Goal: Check status: Check status

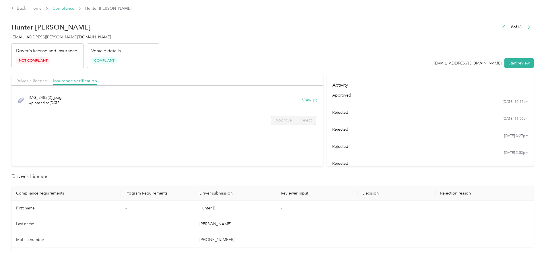
click at [74, 7] on link "Compliance" at bounding box center [64, 8] width 22 height 5
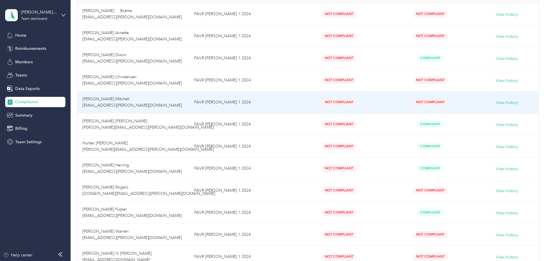
scroll to position [125, 0]
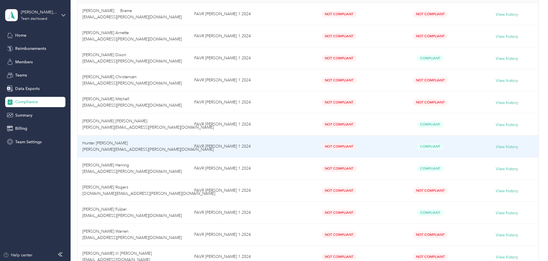
click at [136, 142] on span "Hunter [PERSON_NAME] [PERSON_NAME][EMAIL_ADDRESS][PERSON_NAME][DOMAIN_NAME]" at bounding box center [147, 146] width 131 height 11
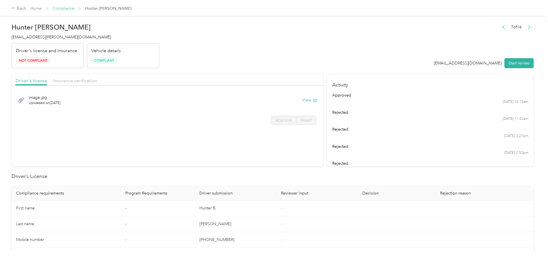
click at [74, 8] on link "Compliance" at bounding box center [64, 8] width 22 height 5
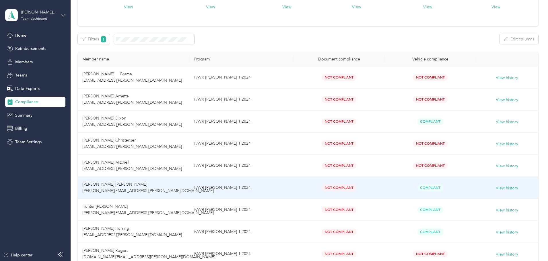
scroll to position [115, 0]
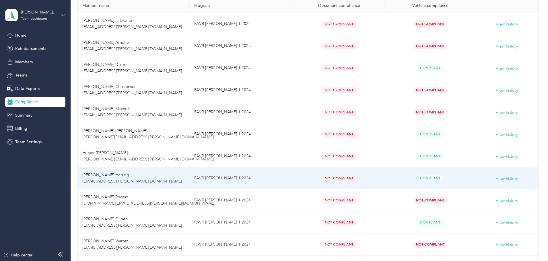
click at [147, 182] on span "[PERSON_NAME] Herring [EMAIL_ADDRESS][PERSON_NAME][DOMAIN_NAME]" at bounding box center [132, 178] width 100 height 11
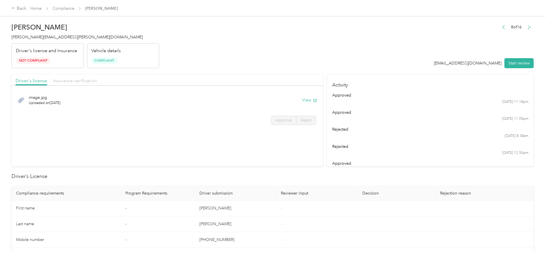
click at [97, 81] on span "Insurance verification" at bounding box center [75, 80] width 44 height 5
click at [302, 102] on button "View" at bounding box center [309, 100] width 15 height 6
click at [74, 7] on link "Compliance" at bounding box center [64, 8] width 22 height 5
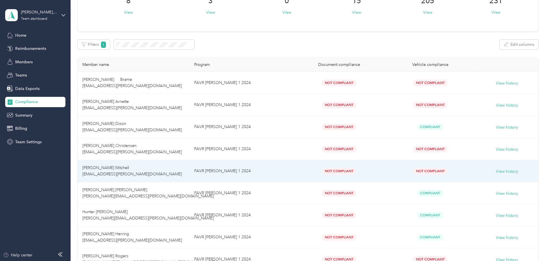
scroll to position [115, 0]
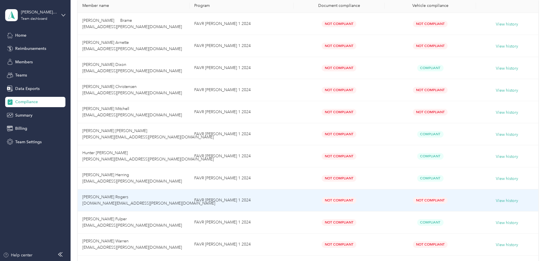
click at [155, 203] on span "[PERSON_NAME] Rogers [DOMAIN_NAME][EMAIL_ADDRESS][PERSON_NAME][DOMAIN_NAME]" at bounding box center [148, 200] width 133 height 11
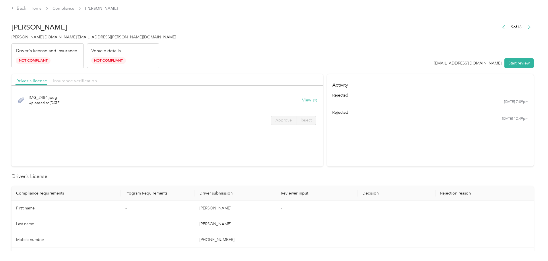
click at [97, 79] on span "Insurance verification" at bounding box center [75, 80] width 44 height 5
click at [302, 99] on button "View" at bounding box center [309, 100] width 15 height 6
click at [74, 11] on link "Compliance" at bounding box center [64, 8] width 22 height 5
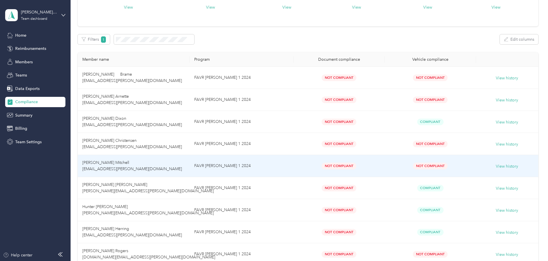
scroll to position [143, 0]
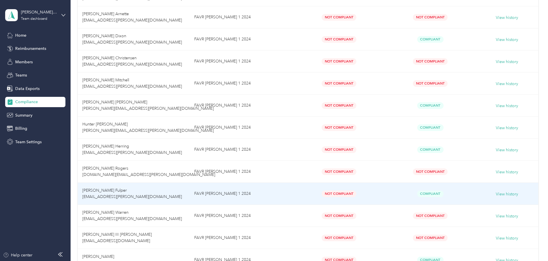
click at [126, 191] on span "[PERSON_NAME] Fulper [EMAIL_ADDRESS][PERSON_NAME][DOMAIN_NAME]" at bounding box center [132, 193] width 100 height 11
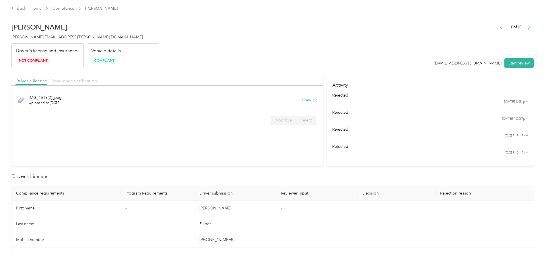
click at [97, 81] on span "Insurance verification" at bounding box center [75, 80] width 44 height 5
click at [302, 100] on button "View" at bounding box center [309, 100] width 15 height 6
click at [74, 8] on link "Compliance" at bounding box center [64, 8] width 22 height 5
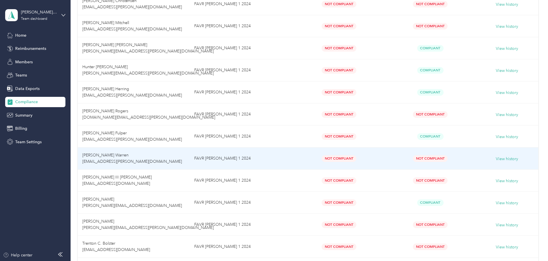
scroll to position [275, 0]
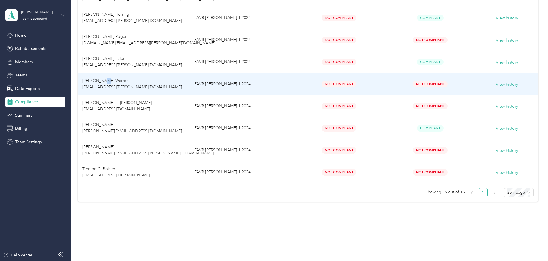
click at [143, 83] on span "[PERSON_NAME] Warren [EMAIL_ADDRESS][PERSON_NAME][DOMAIN_NAME]" at bounding box center [132, 83] width 100 height 11
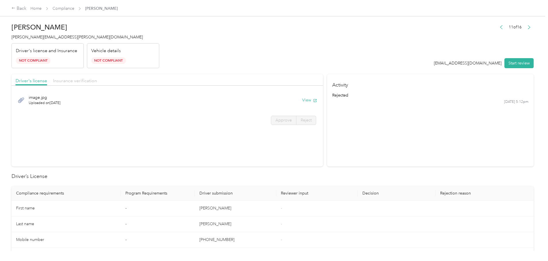
click at [97, 81] on span "Insurance verification" at bounding box center [75, 80] width 44 height 5
click at [302, 100] on button "View" at bounding box center [309, 100] width 15 height 6
click at [74, 7] on link "Compliance" at bounding box center [64, 8] width 22 height 5
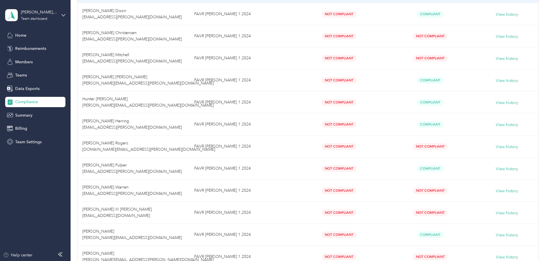
scroll to position [230, 0]
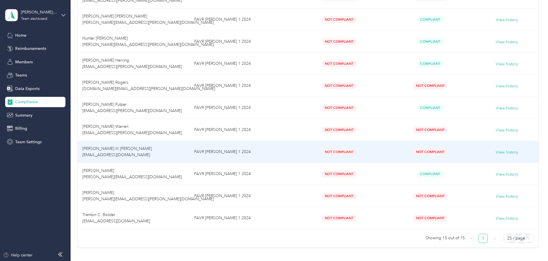
click at [145, 151] on span "[PERSON_NAME] III [PERSON_NAME] [EMAIL_ADDRESS][DOMAIN_NAME]" at bounding box center [118, 151] width 73 height 11
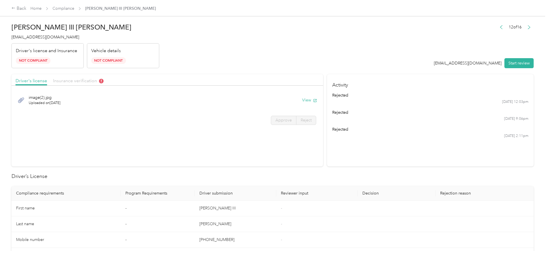
click at [104, 80] on span "Insurance verification" at bounding box center [78, 80] width 50 height 5
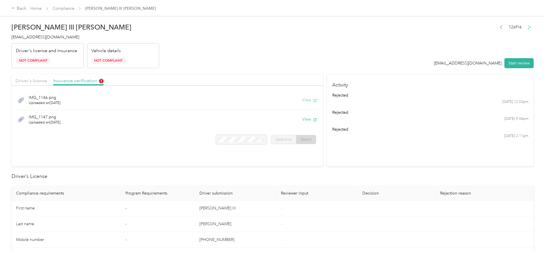
click at [302, 100] on button "View" at bounding box center [309, 100] width 15 height 6
click at [302, 119] on button "View" at bounding box center [309, 119] width 15 height 6
click at [313, 100] on icon "button" at bounding box center [315, 101] width 4 height 4
click at [74, 8] on link "Compliance" at bounding box center [64, 8] width 22 height 5
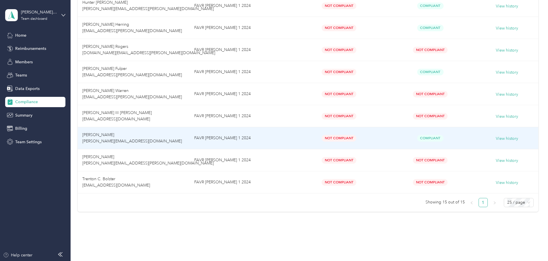
scroll to position [275, 0]
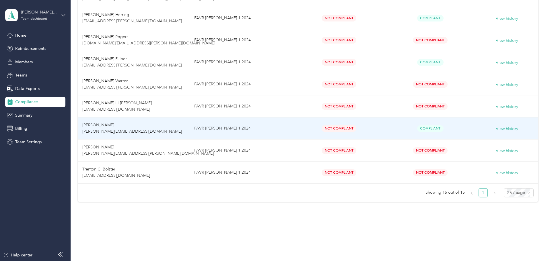
click at [156, 129] on td "[PERSON_NAME] [PERSON_NAME][EMAIL_ADDRESS][DOMAIN_NAME]" at bounding box center [134, 129] width 112 height 22
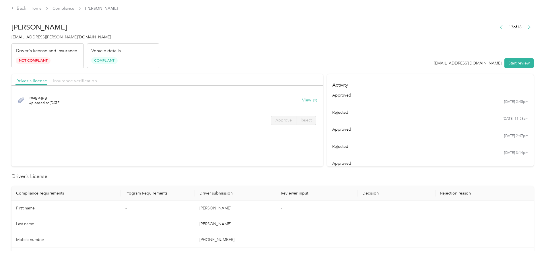
click at [97, 79] on span "Insurance verification" at bounding box center [75, 80] width 44 height 5
click at [302, 100] on button "View" at bounding box center [309, 100] width 15 height 6
click at [302, 121] on button "View" at bounding box center [309, 119] width 15 height 6
click at [47, 83] on div "Driver's license" at bounding box center [31, 80] width 32 height 7
click at [302, 101] on button "View" at bounding box center [309, 100] width 15 height 6
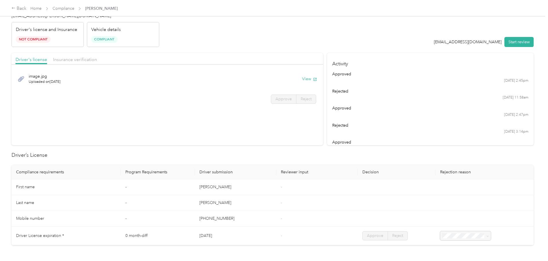
scroll to position [172, 0]
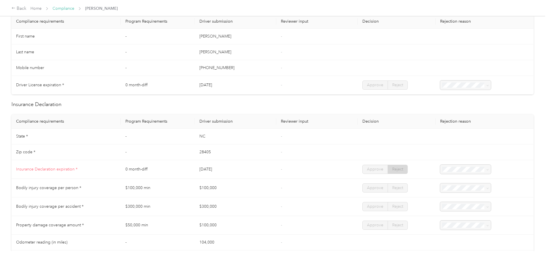
click at [74, 9] on link "Compliance" at bounding box center [64, 8] width 22 height 5
